Goal: Information Seeking & Learning: Learn about a topic

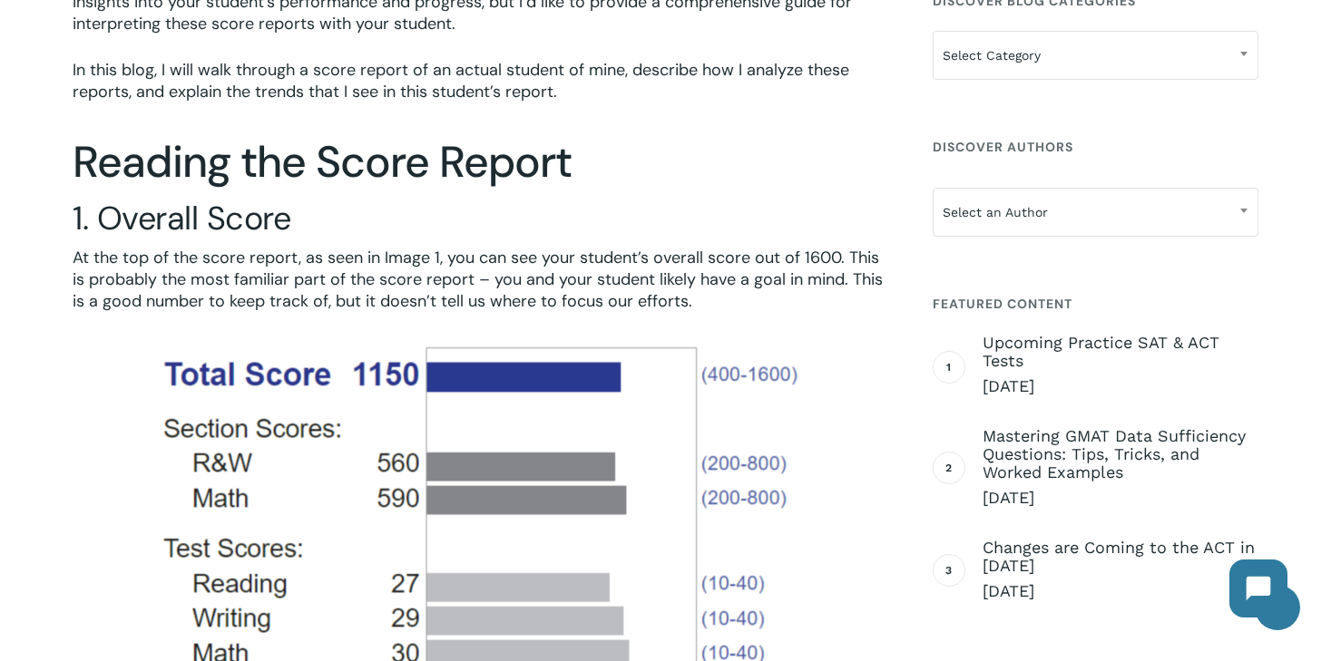
scroll to position [735, 0]
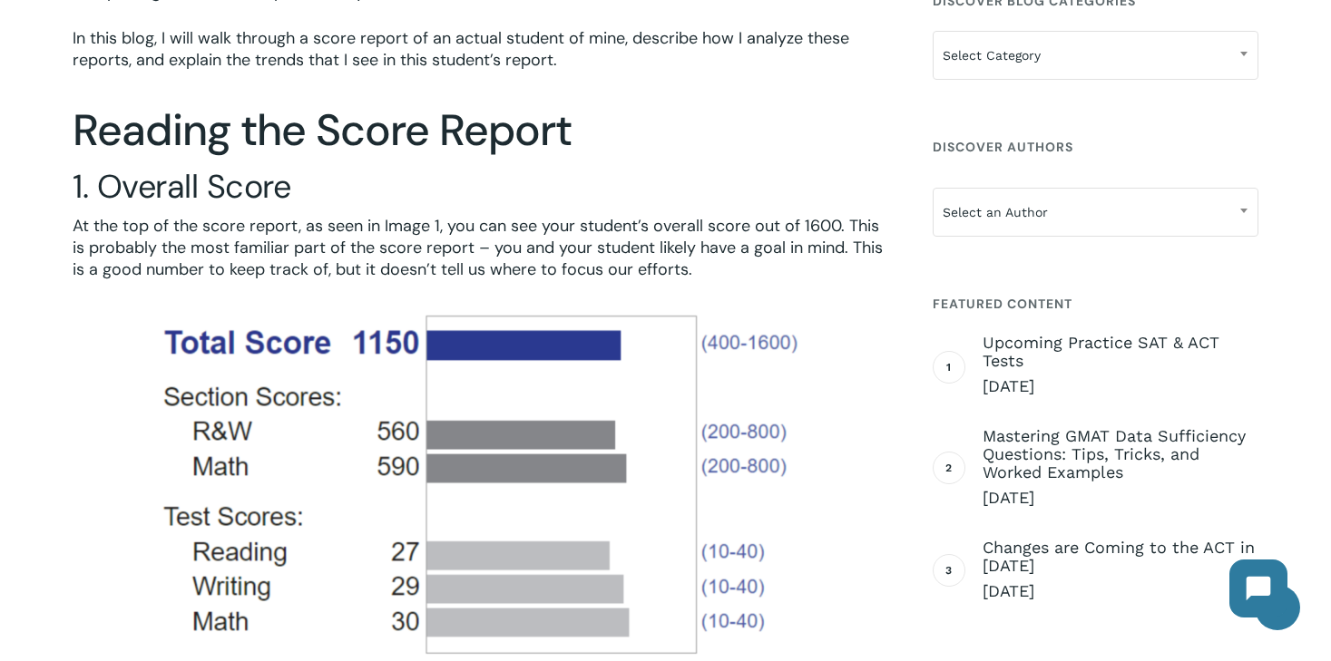
click at [434, 238] on span "At the top of the score report, as seen in Image 1, you can see your student’s …" at bounding box center [478, 247] width 810 height 65
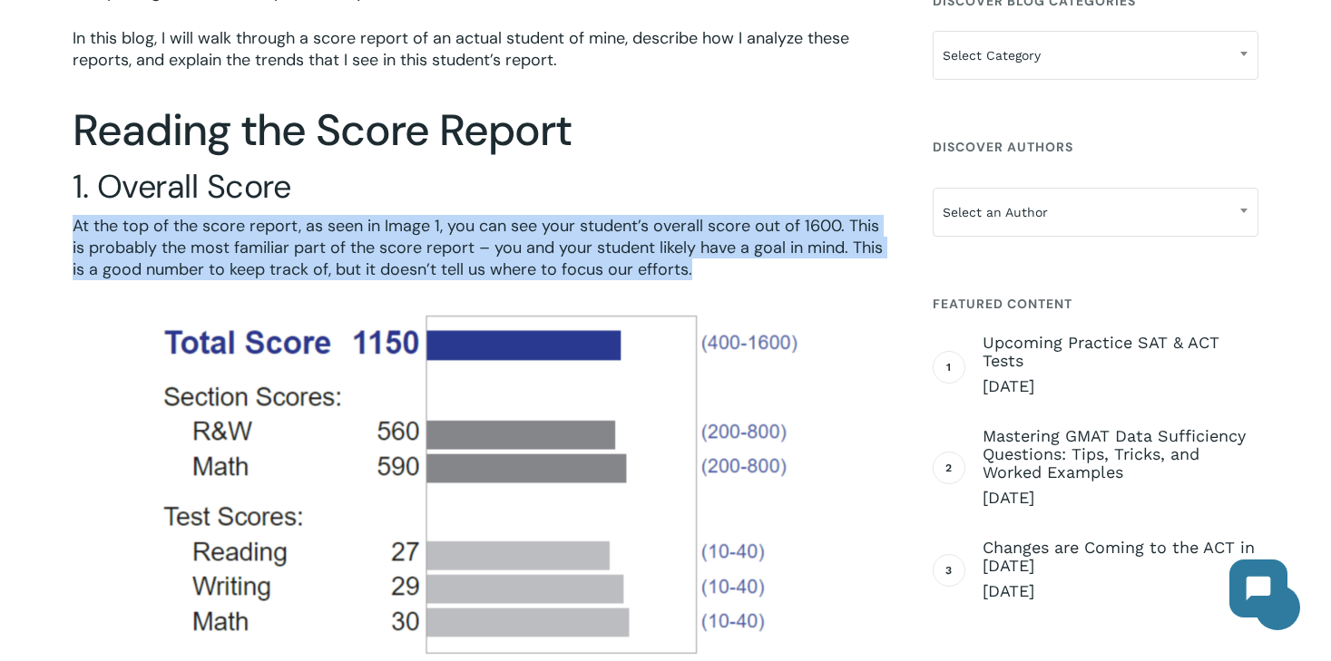
click at [434, 238] on span "At the top of the score report, as seen in Image 1, you can see your student’s …" at bounding box center [478, 247] width 810 height 65
click at [419, 238] on span "At the top of the score report, as seen in Image 1, you can see your student’s …" at bounding box center [478, 247] width 810 height 65
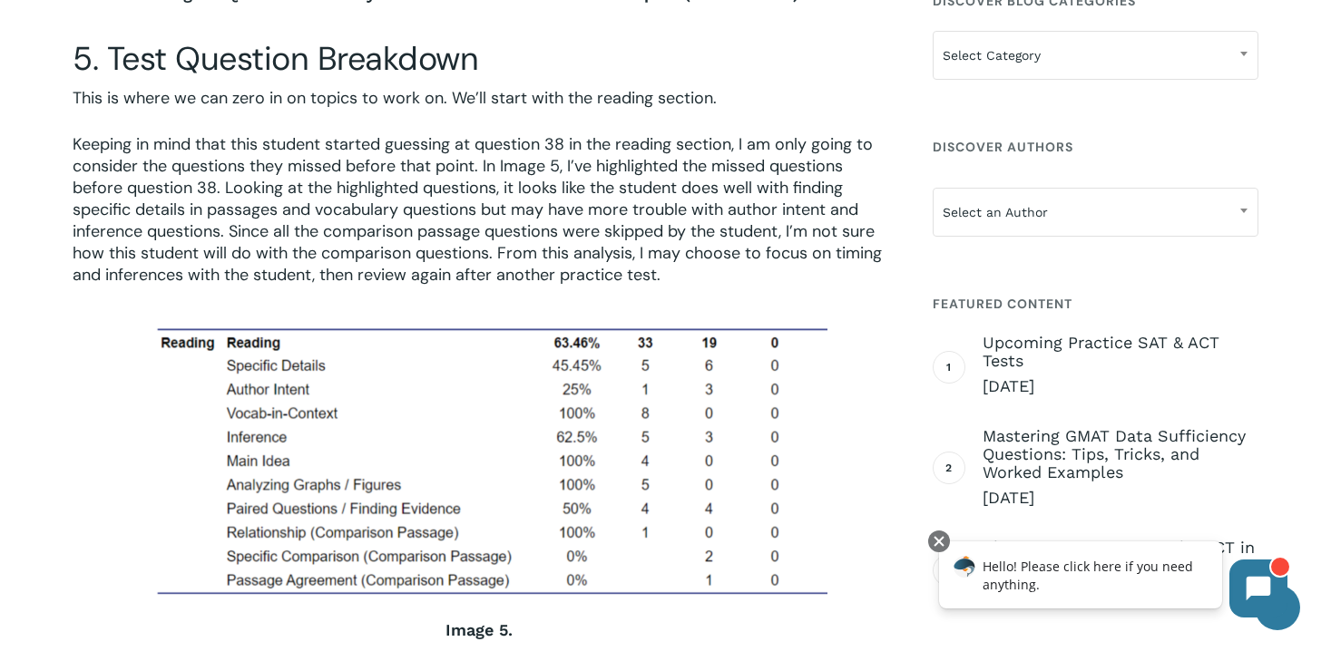
scroll to position [3125, 0]
click at [443, 229] on span "Keeping in mind that this student started guessing at question 38 in the readin…" at bounding box center [477, 208] width 809 height 152
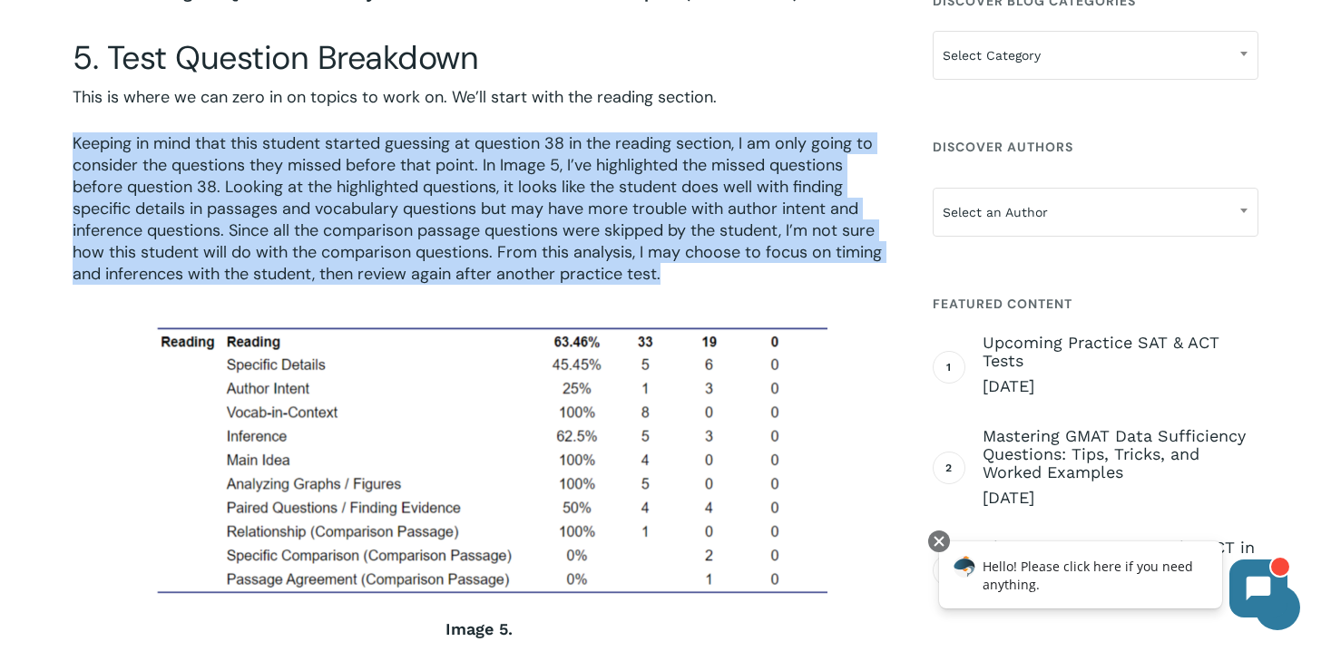
click at [443, 229] on span "Keeping in mind that this student started guessing at question 38 in the readin…" at bounding box center [477, 208] width 809 height 152
click at [432, 229] on span "Keeping in mind that this student started guessing at question 38 in the readin…" at bounding box center [477, 208] width 809 height 152
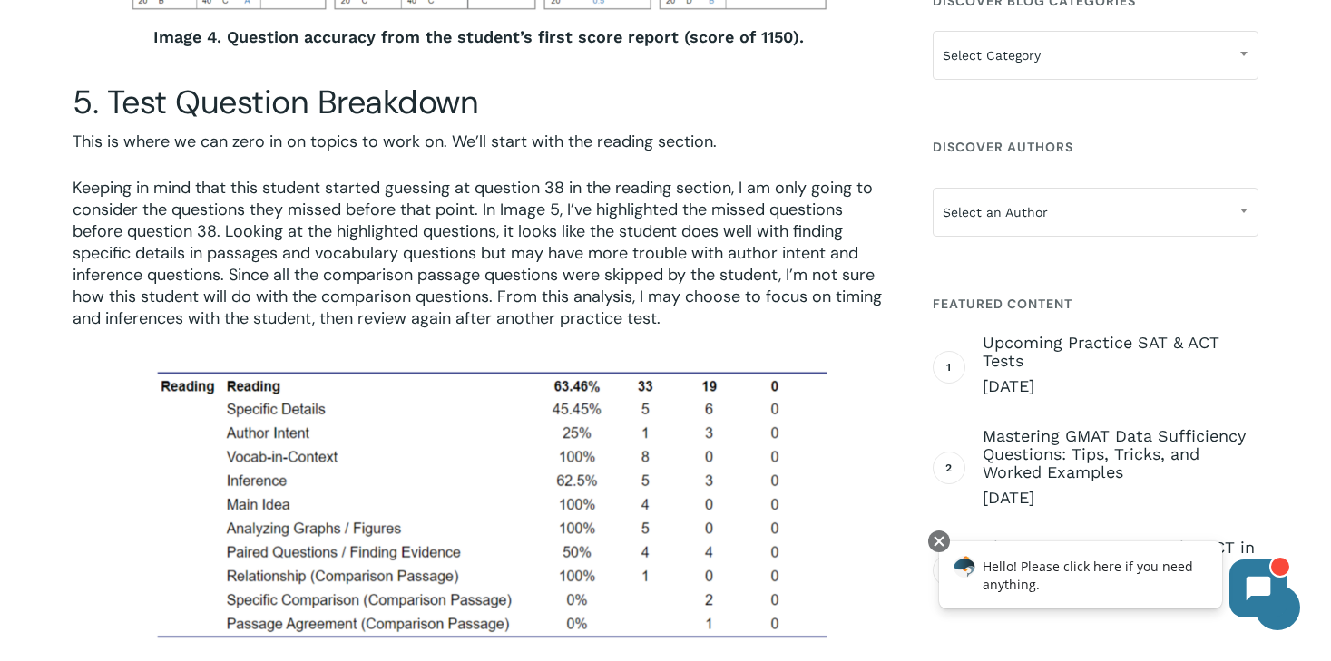
scroll to position [3088, 0]
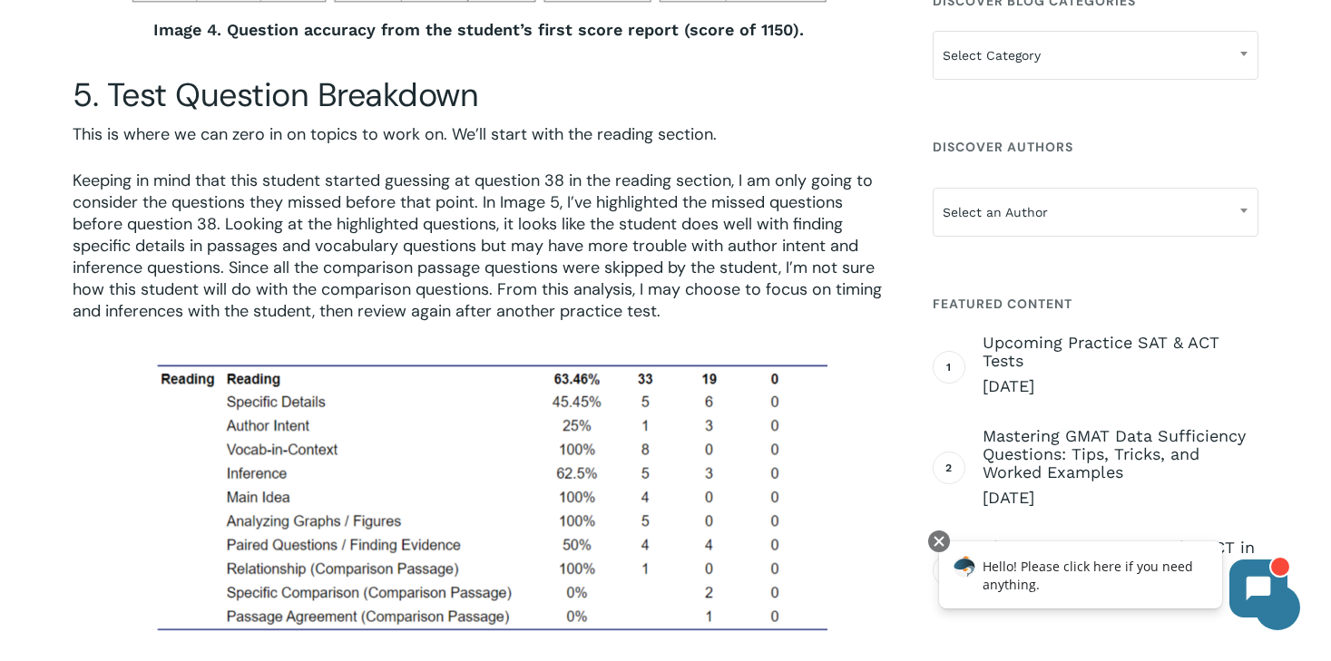
click at [401, 272] on span "Keeping in mind that this student started guessing at question 38 in the readin…" at bounding box center [477, 246] width 809 height 152
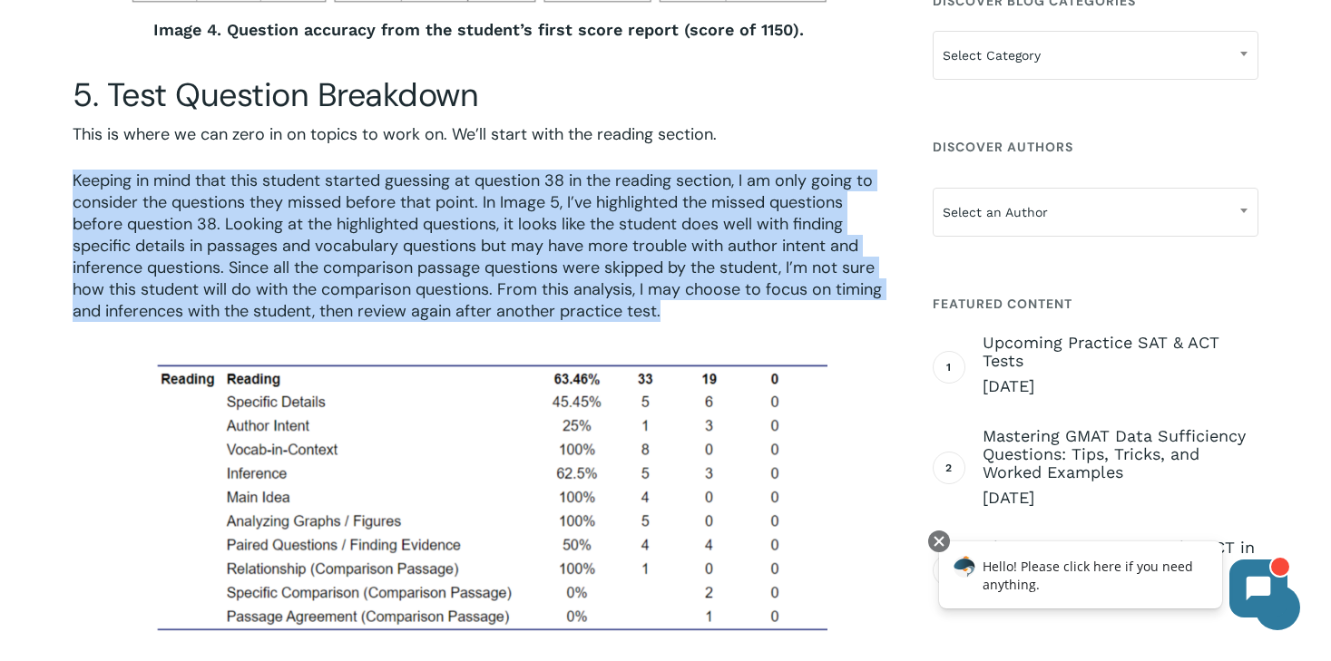
click at [401, 272] on span "Keeping in mind that this student started guessing at question 38 in the readin…" at bounding box center [477, 246] width 809 height 152
click at [382, 272] on span "Keeping in mind that this student started guessing at question 38 in the readin…" at bounding box center [477, 246] width 809 height 152
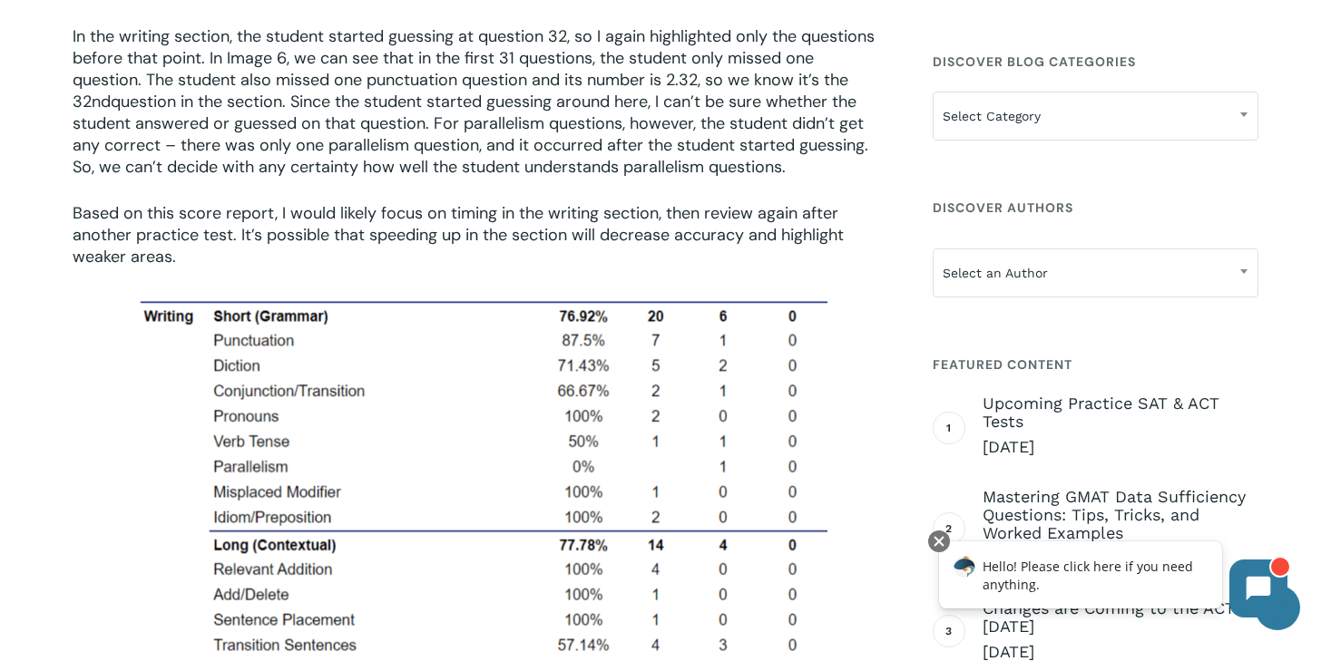
scroll to position [3760, 0]
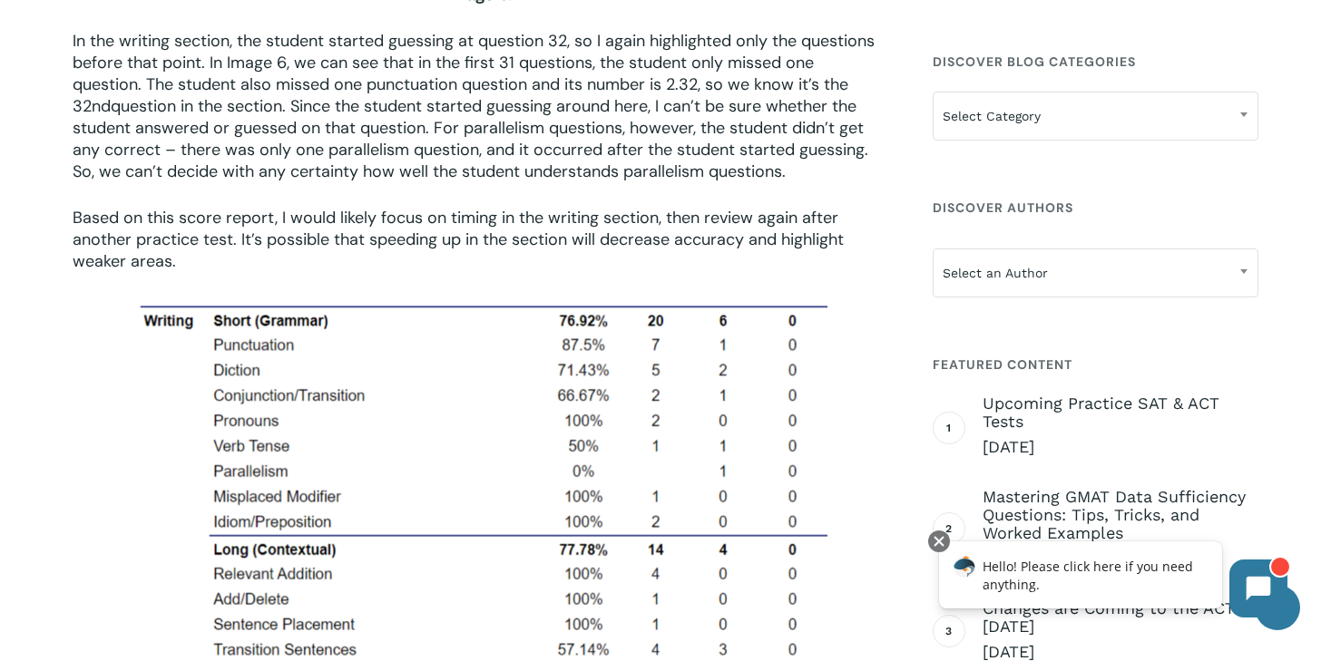
click at [621, 221] on span "Based on this score report, I would likely focus on timing in the writing secti…" at bounding box center [458, 239] width 771 height 65
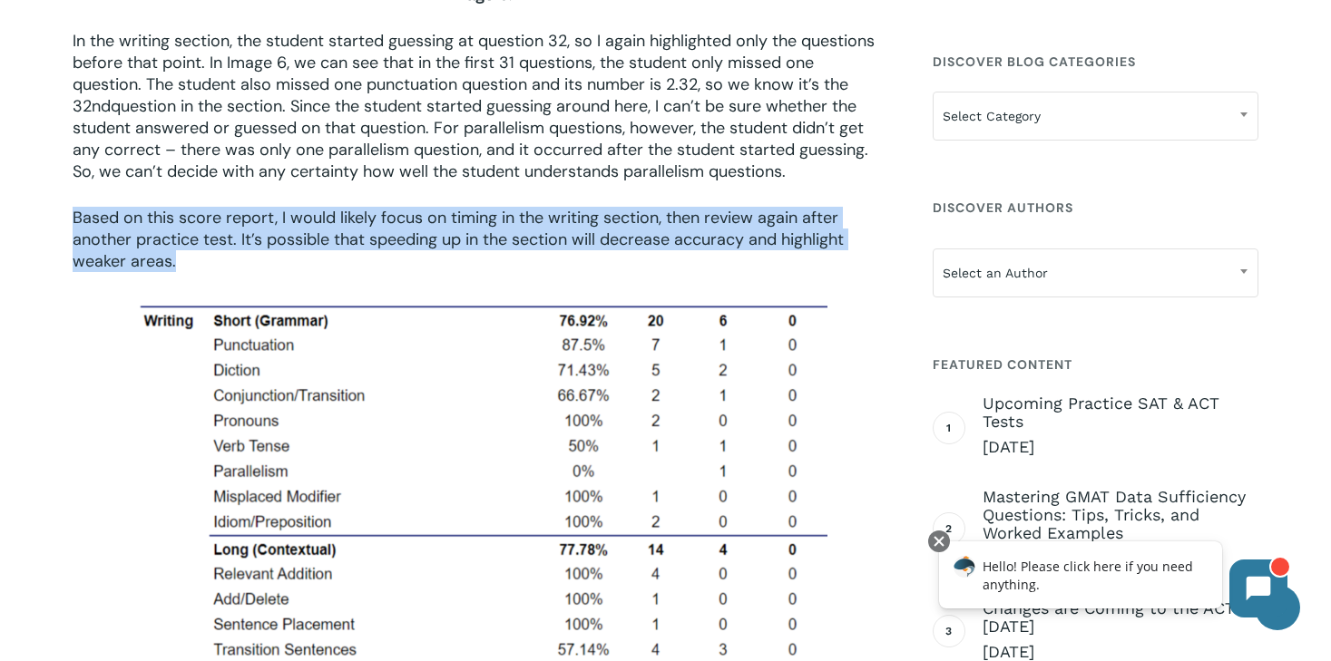
click at [621, 221] on span "Based on this score report, I would likely focus on timing in the writing secti…" at bounding box center [458, 239] width 771 height 65
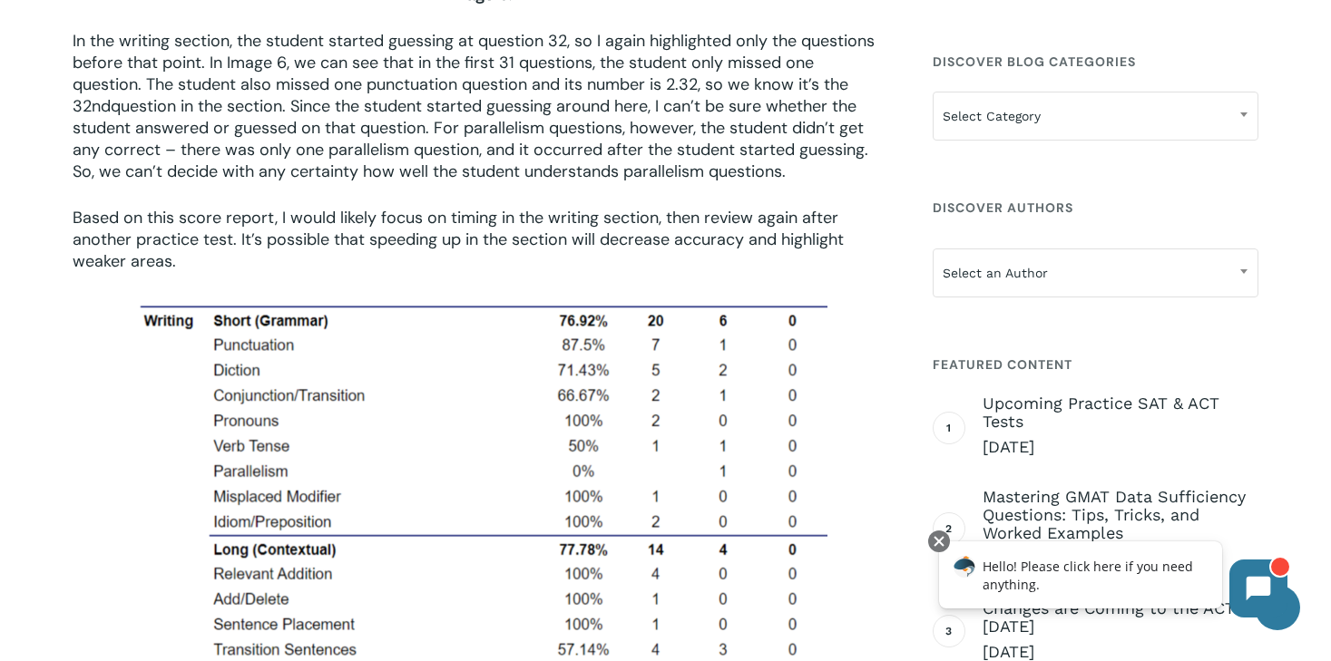
click at [613, 169] on span "question in the section. Since the student started guessing around here, I can’…" at bounding box center [470, 138] width 795 height 87
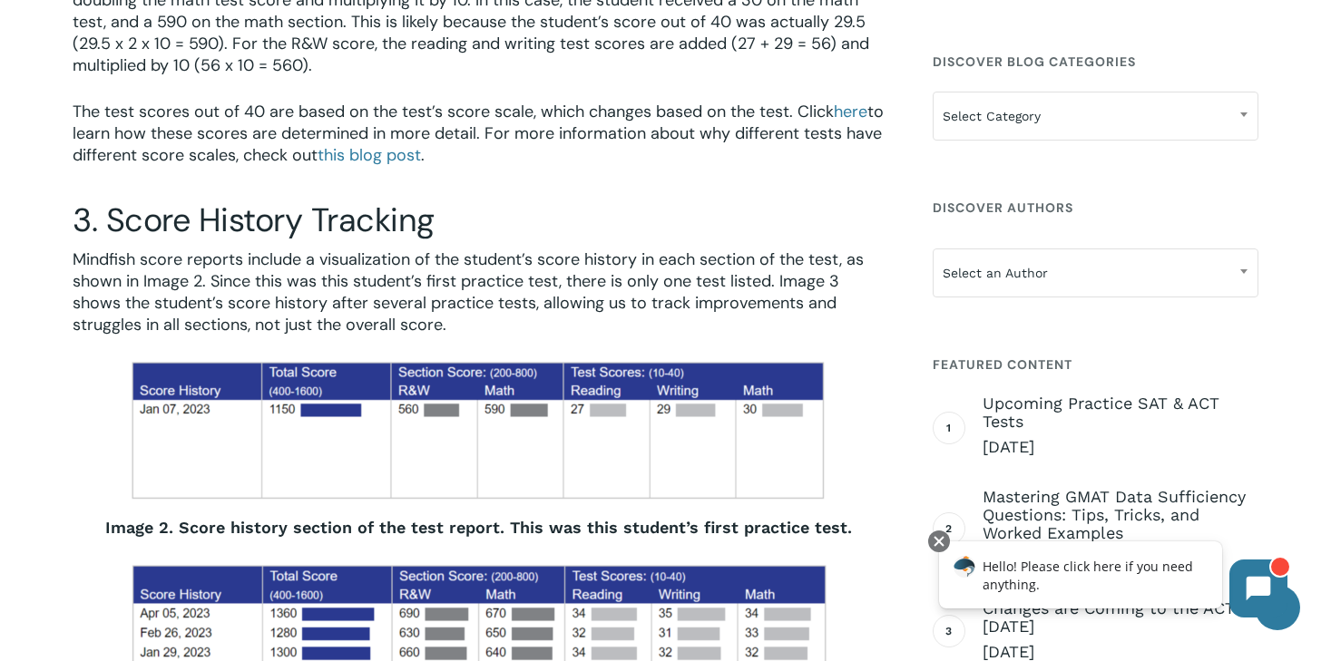
scroll to position [1543, 0]
